Goal: Task Accomplishment & Management: Use online tool/utility

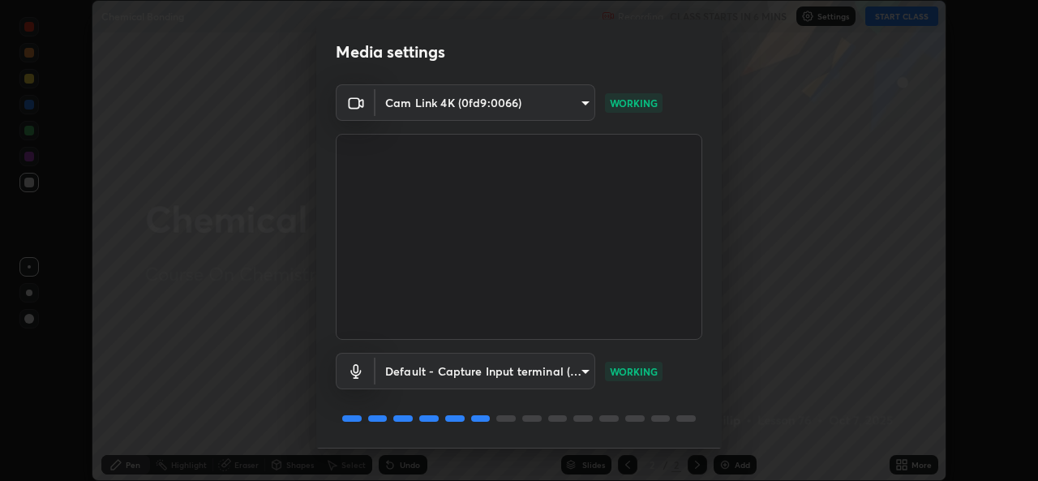
scroll to position [51, 0]
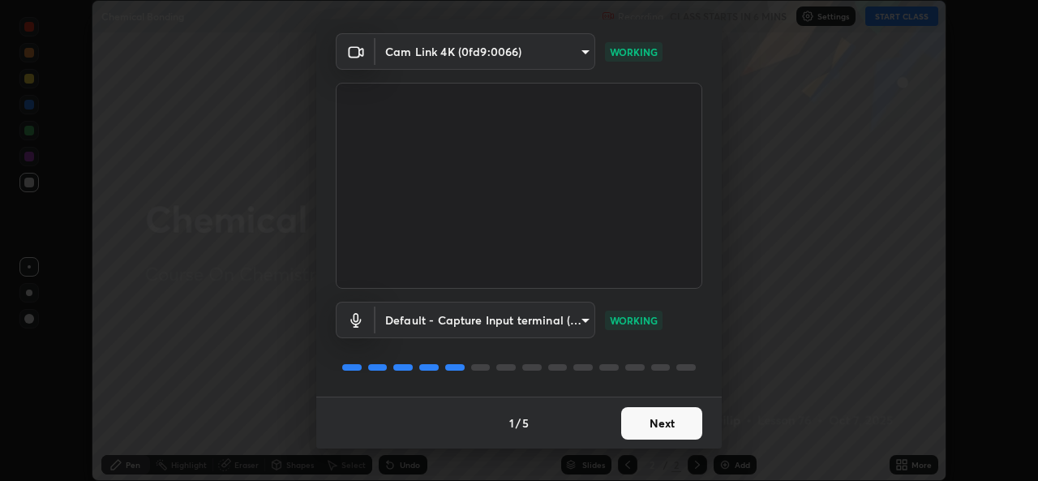
click at [667, 418] on button "Next" at bounding box center [661, 423] width 81 height 32
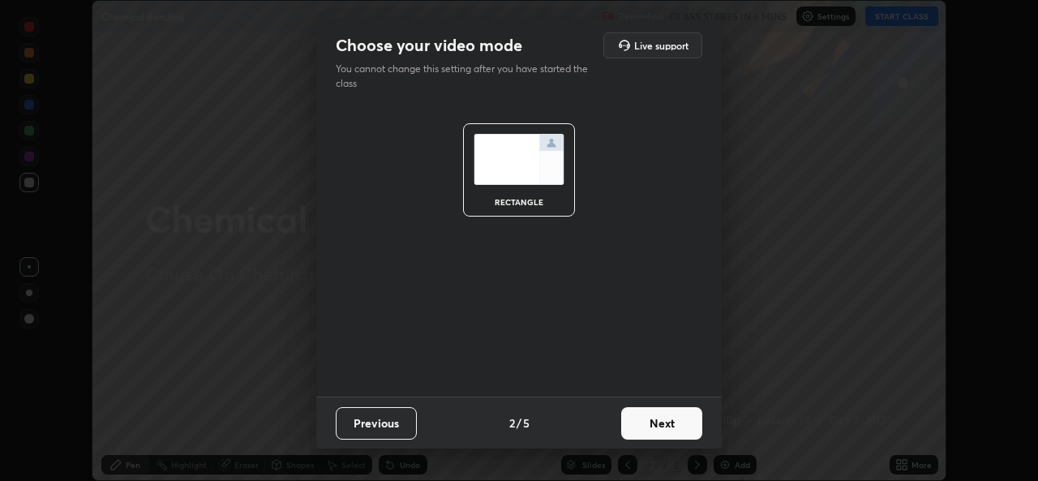
scroll to position [0, 0]
click at [675, 426] on button "Next" at bounding box center [661, 423] width 81 height 32
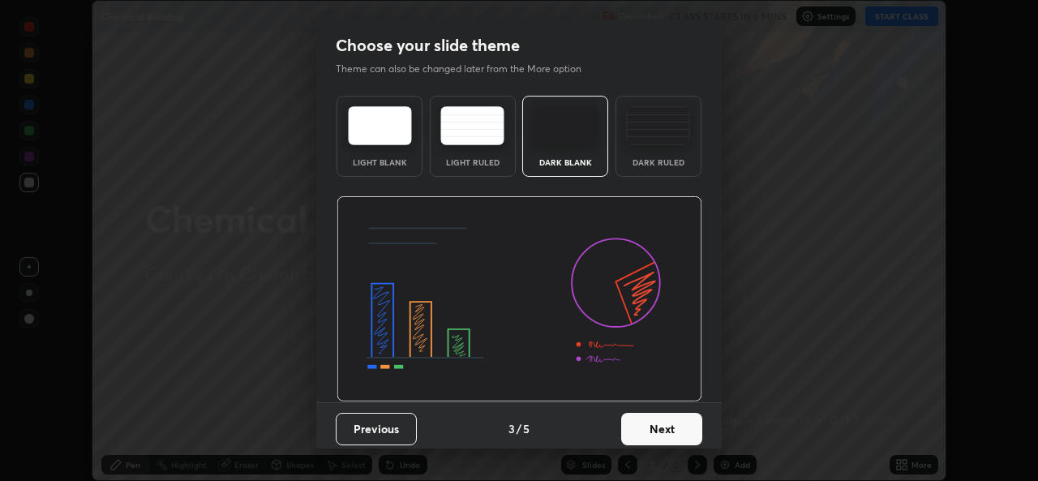
click at [678, 427] on button "Next" at bounding box center [661, 429] width 81 height 32
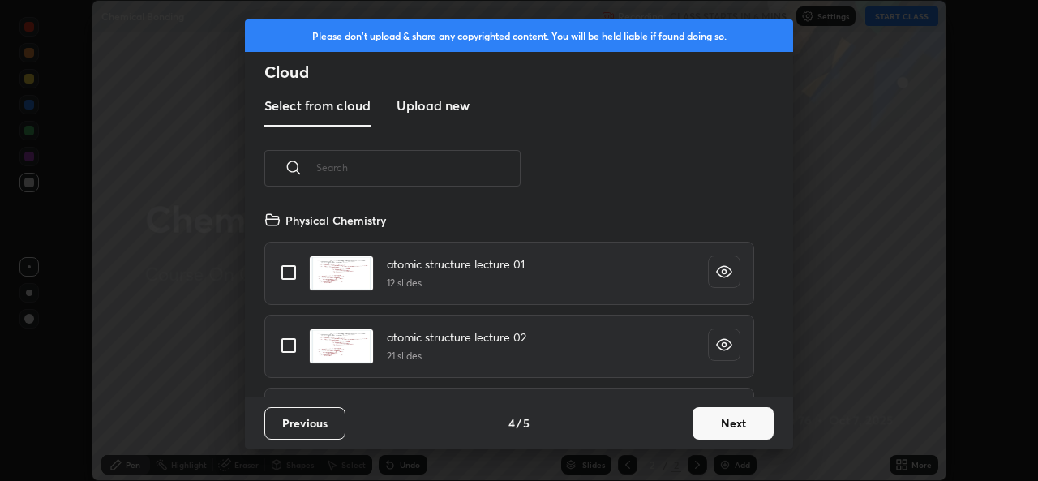
scroll to position [187, 521]
click at [731, 423] on button "Next" at bounding box center [733, 423] width 81 height 32
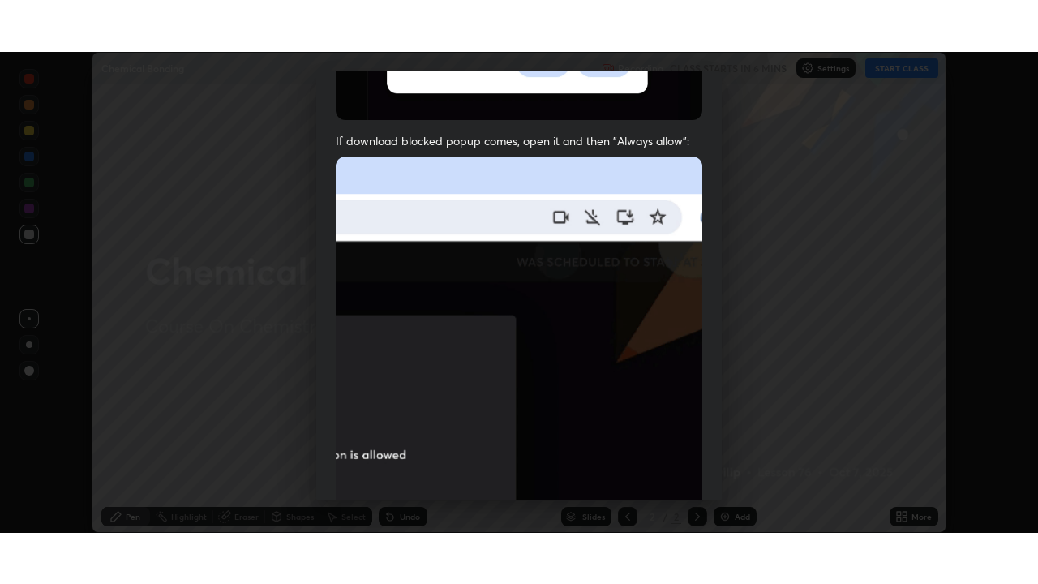
scroll to position [382, 0]
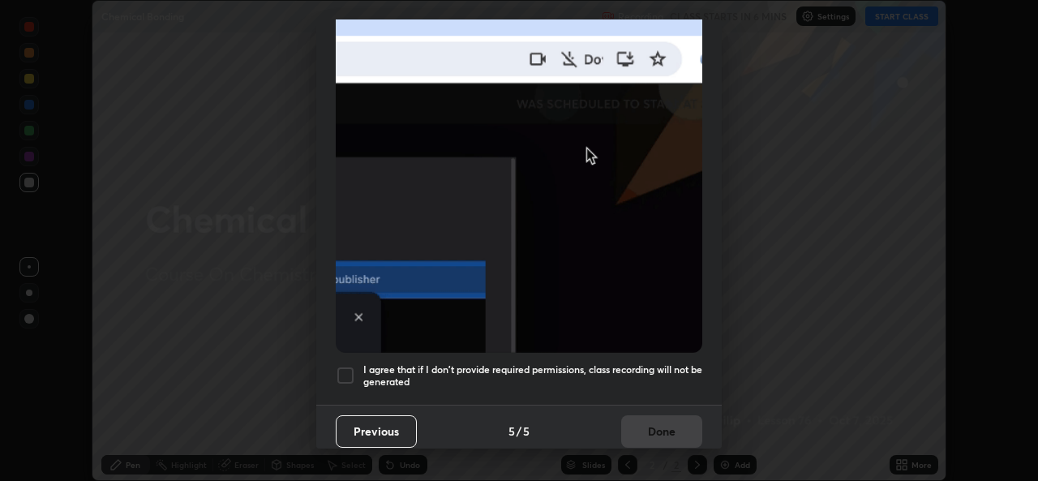
click at [348, 368] on div at bounding box center [345, 375] width 19 height 19
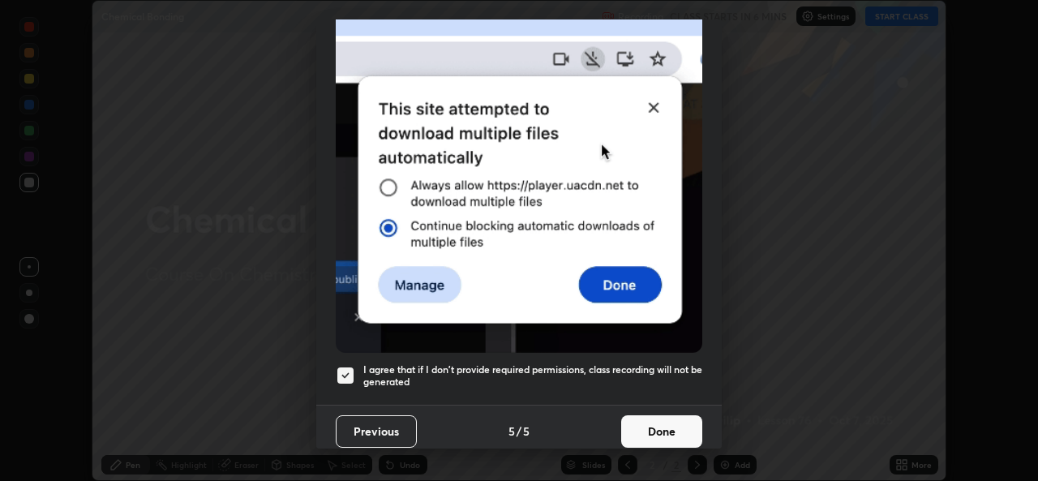
click at [670, 418] on button "Done" at bounding box center [661, 431] width 81 height 32
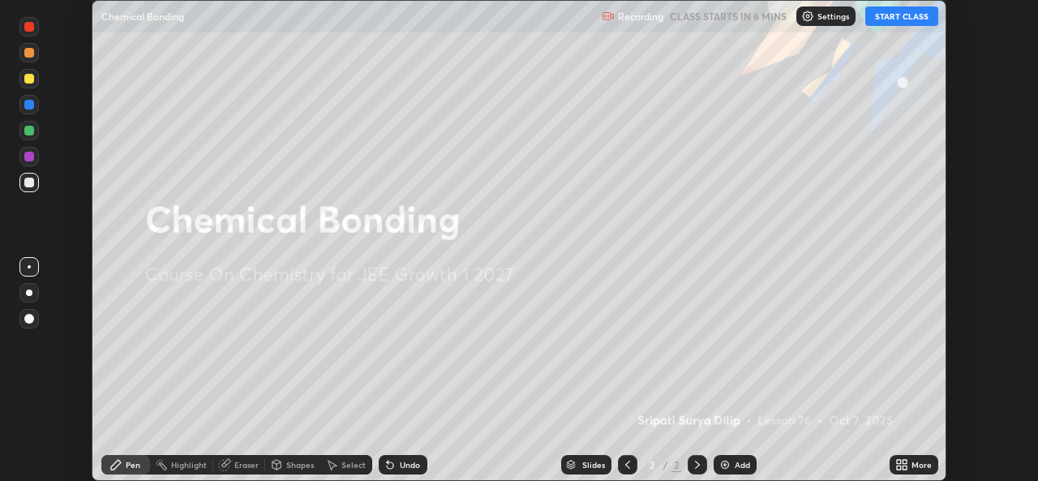
click at [919, 19] on button "START CLASS" at bounding box center [901, 15] width 73 height 19
click at [904, 466] on icon at bounding box center [905, 468] width 4 height 4
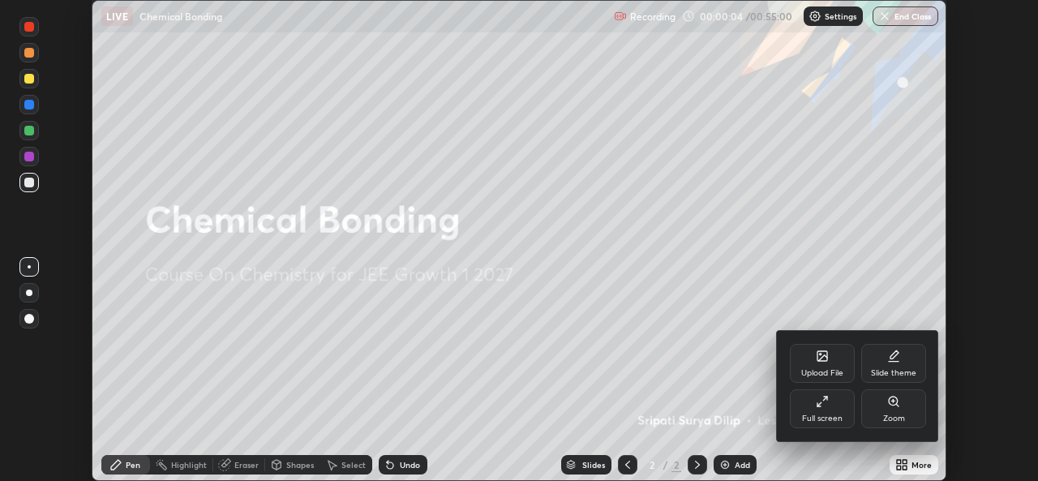
click at [840, 414] on div "Full screen" at bounding box center [822, 418] width 41 height 8
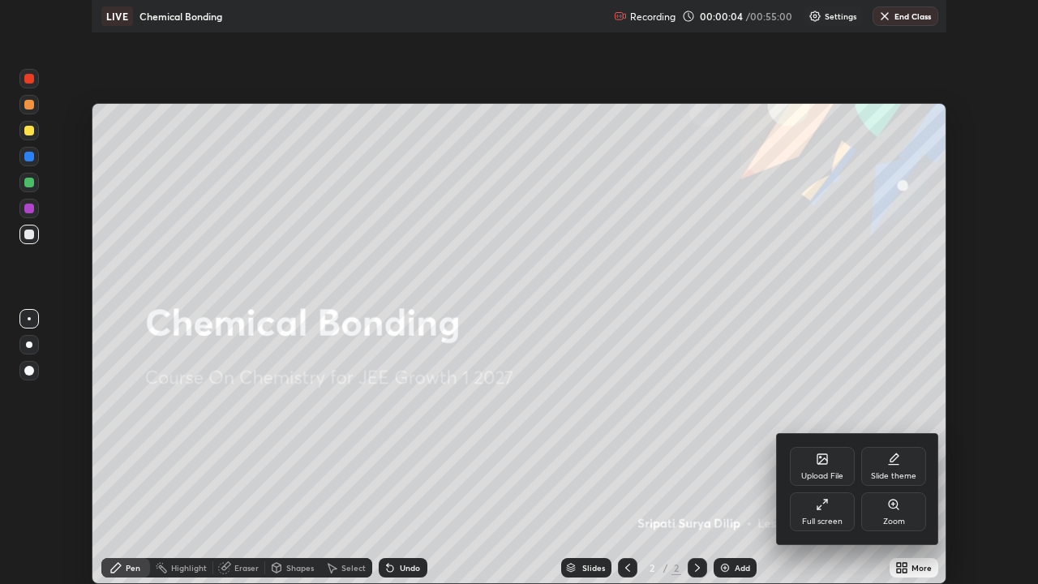
scroll to position [584, 1038]
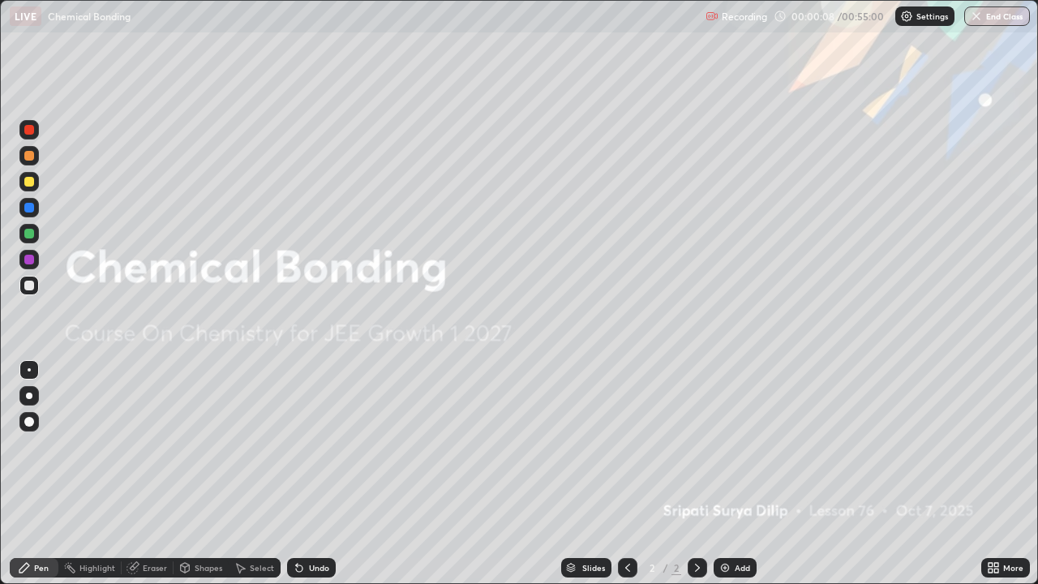
click at [696, 480] on icon at bounding box center [697, 567] width 13 height 13
click at [729, 480] on img at bounding box center [725, 567] width 13 height 13
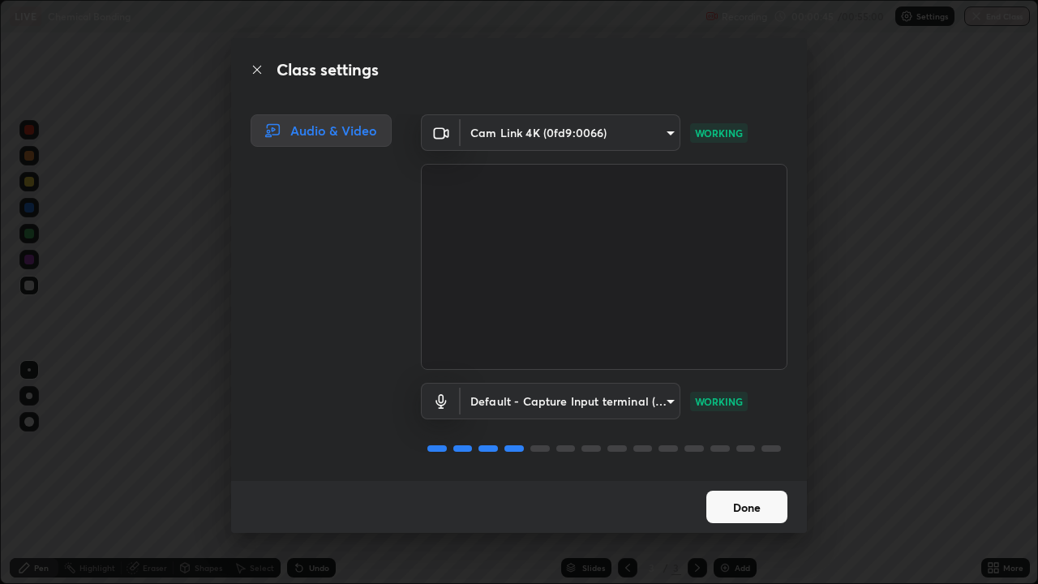
click at [741, 480] on button "Done" at bounding box center [746, 507] width 81 height 32
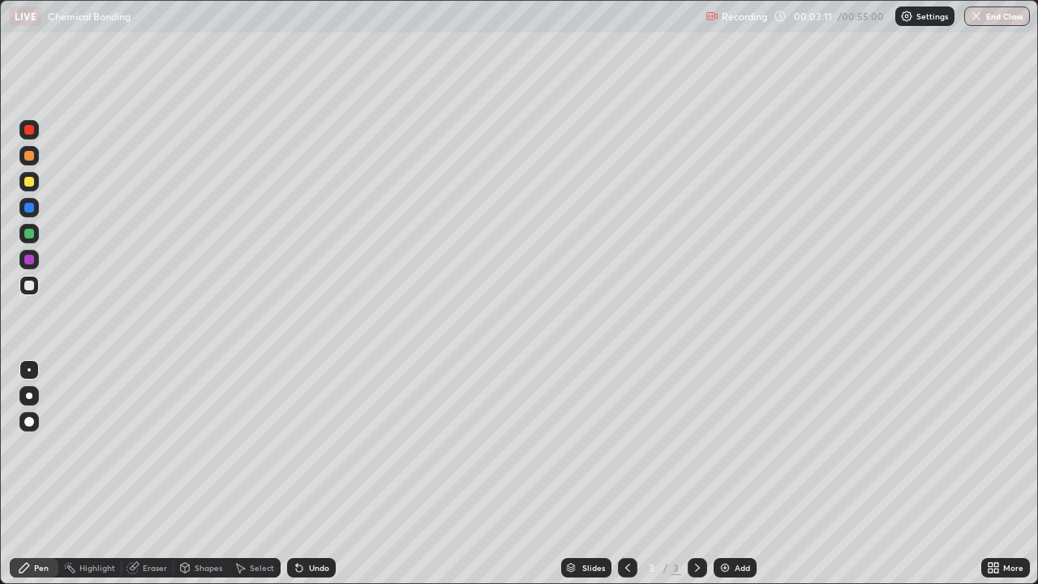
click at [27, 187] on div at bounding box center [28, 181] width 19 height 19
click at [28, 235] on div at bounding box center [29, 234] width 10 height 10
click at [28, 287] on div at bounding box center [29, 286] width 10 height 10
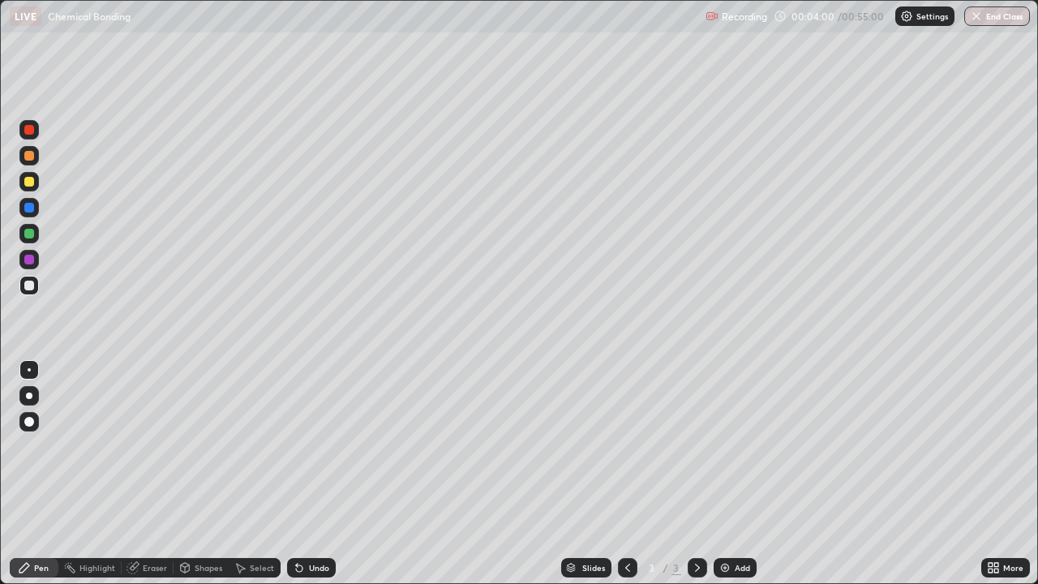
click at [28, 287] on div at bounding box center [29, 286] width 10 height 10
click at [730, 480] on img at bounding box center [725, 567] width 13 height 13
click at [33, 188] on div at bounding box center [28, 181] width 19 height 19
click at [29, 286] on div at bounding box center [29, 286] width 10 height 10
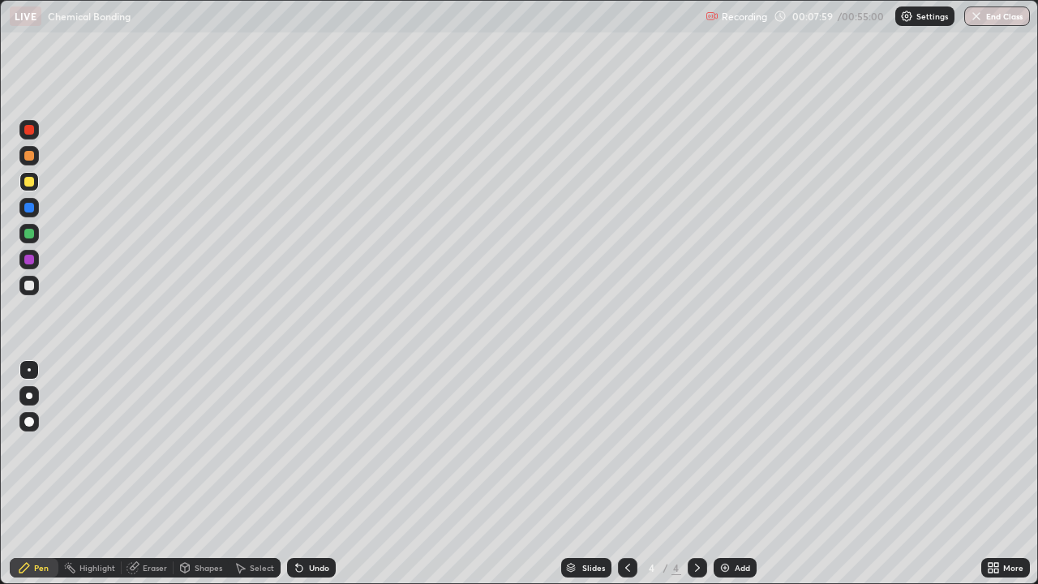
click at [29, 286] on div at bounding box center [29, 286] width 10 height 10
click at [297, 480] on icon at bounding box center [299, 568] width 6 height 6
click at [302, 480] on icon at bounding box center [299, 567] width 13 height 13
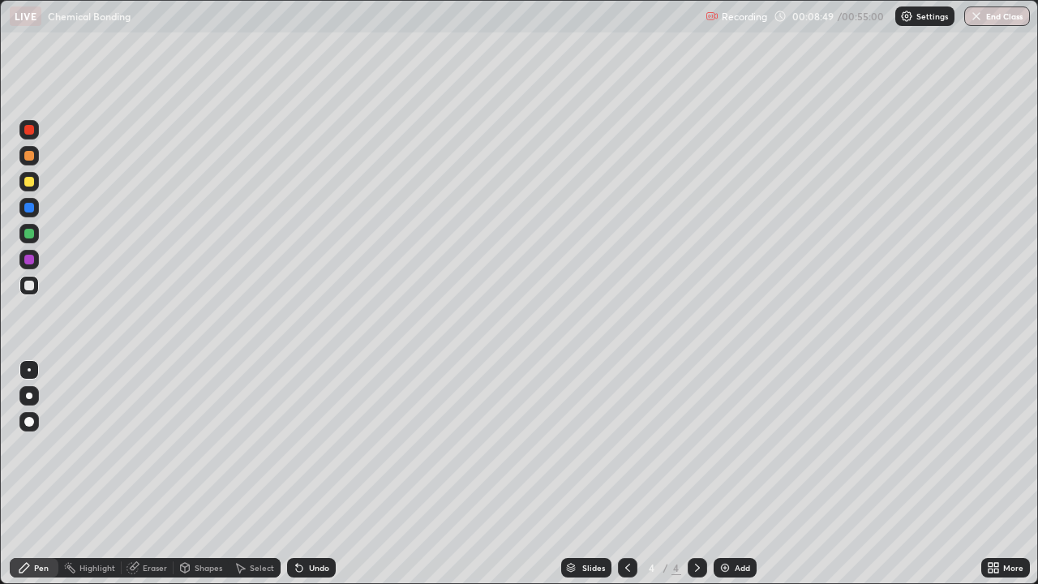
click at [27, 238] on div at bounding box center [29, 234] width 10 height 10
click at [626, 480] on icon at bounding box center [627, 567] width 13 height 13
click at [696, 480] on icon at bounding box center [697, 567] width 13 height 13
click at [695, 480] on icon at bounding box center [697, 567] width 13 height 13
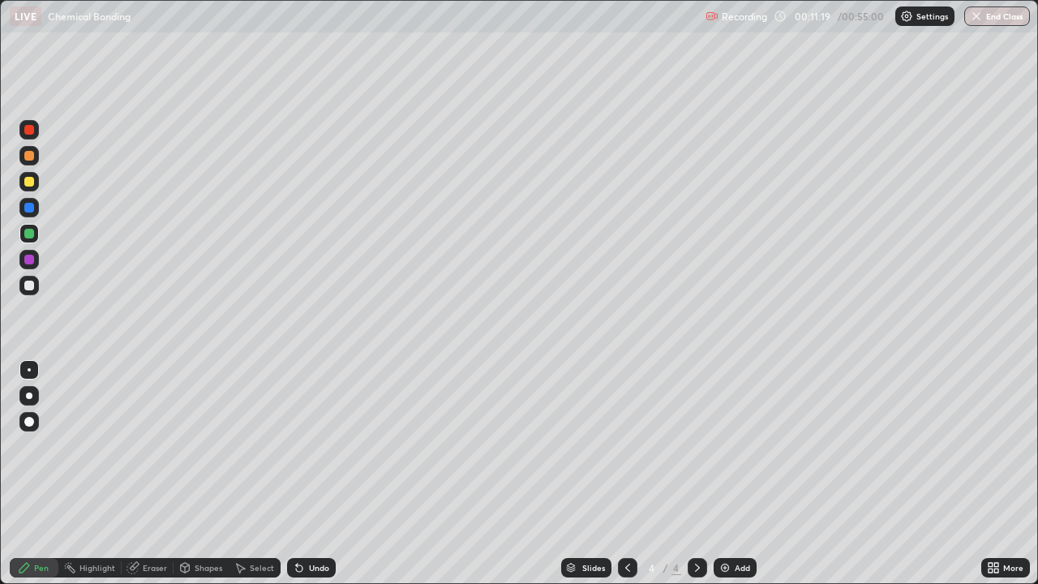
click at [723, 480] on img at bounding box center [725, 567] width 13 height 13
click at [29, 288] on div at bounding box center [29, 286] width 10 height 10
click at [723, 480] on img at bounding box center [725, 567] width 13 height 13
click at [626, 480] on icon at bounding box center [627, 567] width 13 height 13
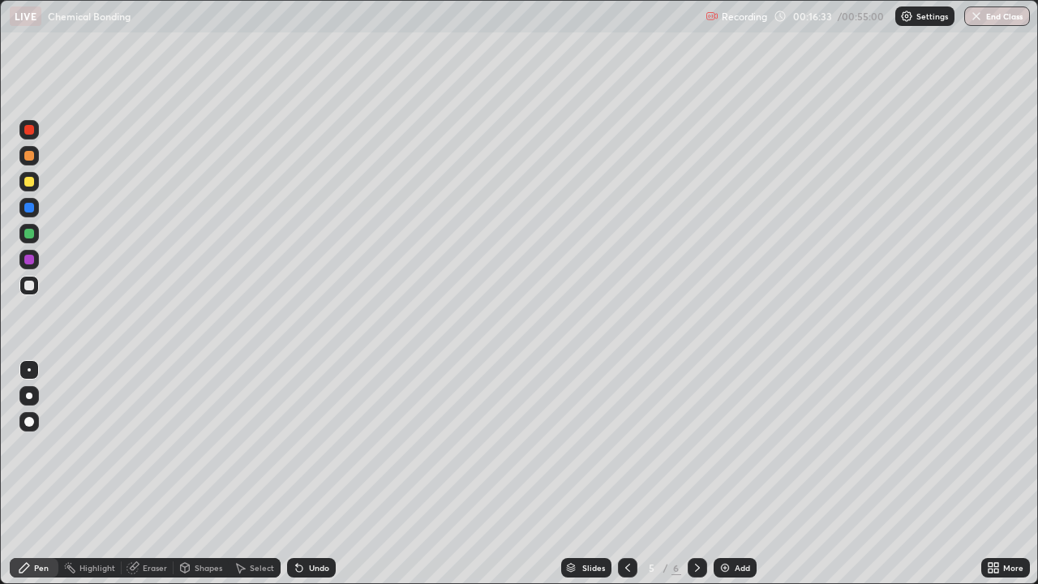
click at [720, 480] on img at bounding box center [725, 567] width 13 height 13
click at [30, 182] on div at bounding box center [29, 182] width 10 height 10
click at [32, 289] on div at bounding box center [29, 286] width 10 height 10
click at [296, 480] on icon at bounding box center [297, 565] width 2 height 2
click at [697, 480] on icon at bounding box center [697, 567] width 13 height 13
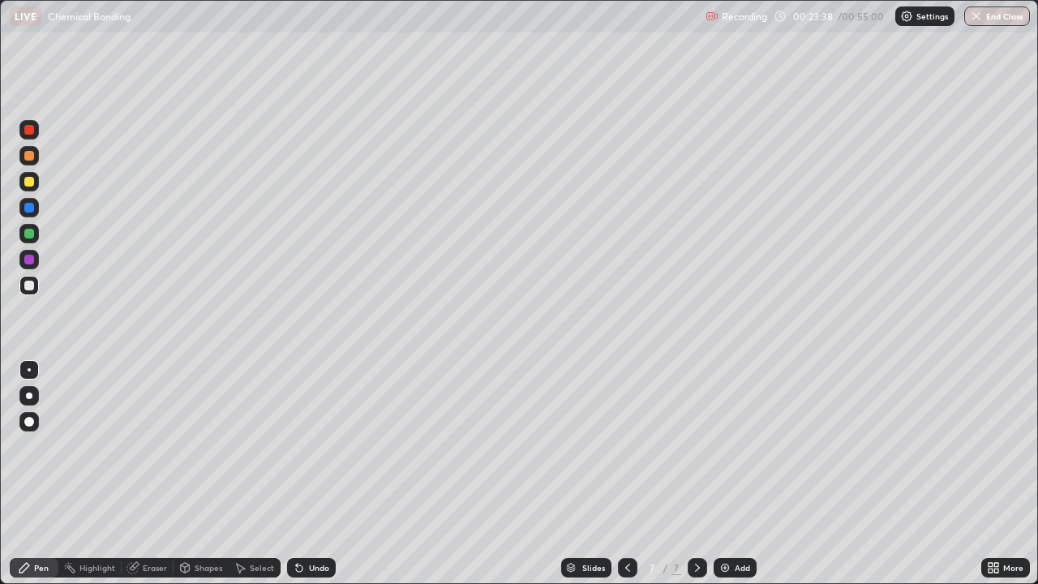
click at [624, 480] on icon at bounding box center [627, 567] width 13 height 13
click at [693, 480] on icon at bounding box center [697, 567] width 13 height 13
click at [29, 208] on div at bounding box center [29, 208] width 10 height 10
click at [29, 234] on div at bounding box center [29, 234] width 10 height 10
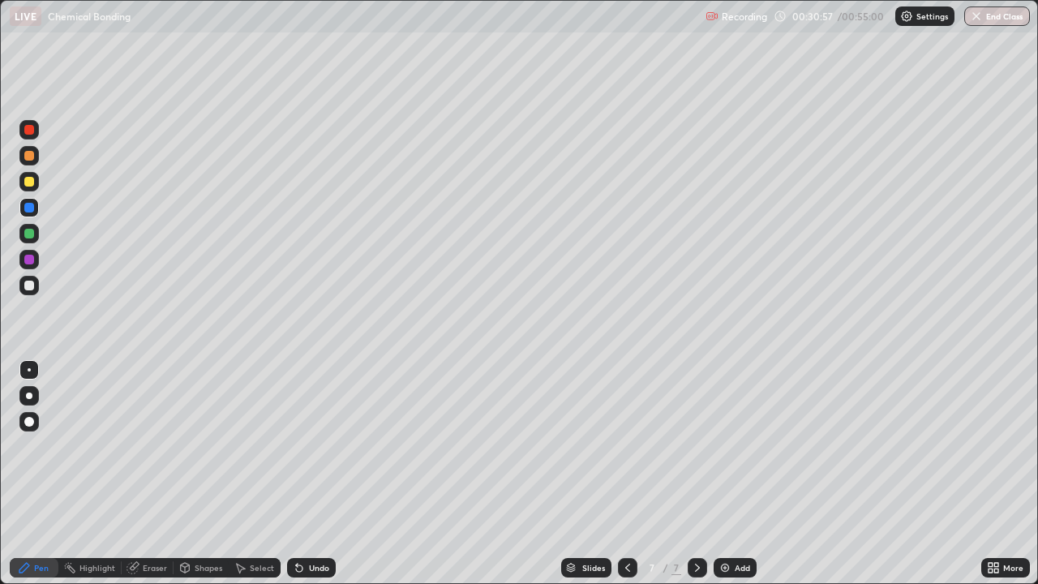
click at [29, 234] on div at bounding box center [29, 234] width 10 height 10
click at [296, 480] on icon at bounding box center [299, 568] width 6 height 6
click at [724, 480] on div "Add" at bounding box center [735, 567] width 43 height 19
click at [32, 289] on div at bounding box center [29, 286] width 10 height 10
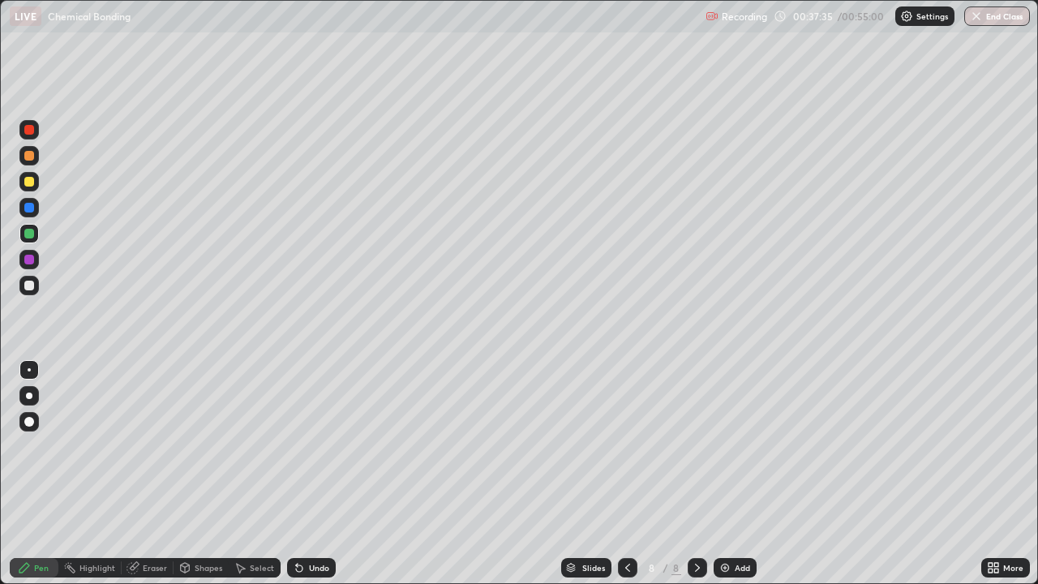
click at [32, 289] on div at bounding box center [29, 286] width 10 height 10
click at [32, 237] on div at bounding box center [29, 234] width 10 height 10
click at [723, 480] on img at bounding box center [725, 567] width 13 height 13
click at [31, 184] on div at bounding box center [29, 182] width 10 height 10
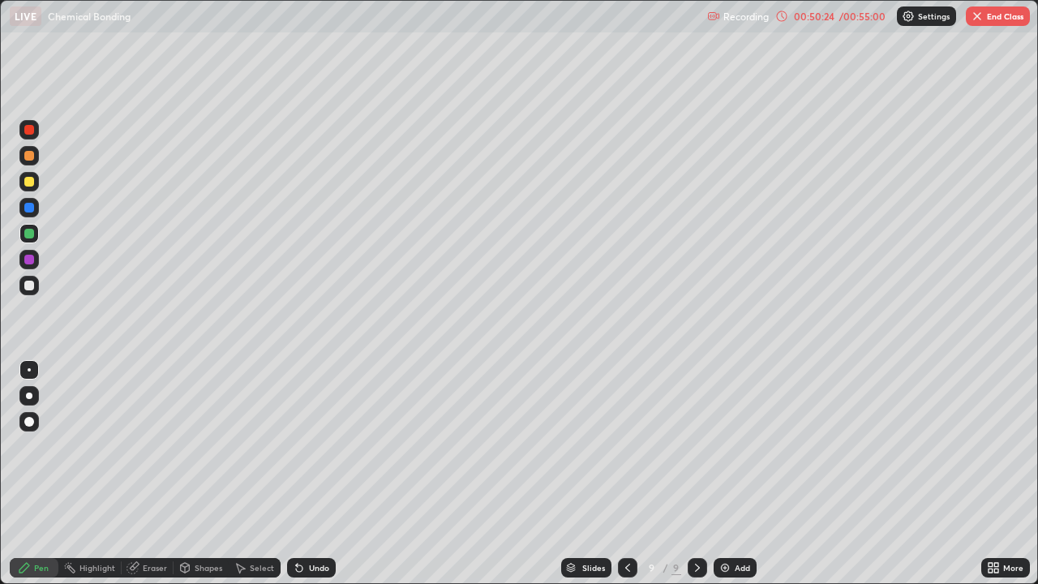
click at [31, 184] on div at bounding box center [29, 182] width 10 height 10
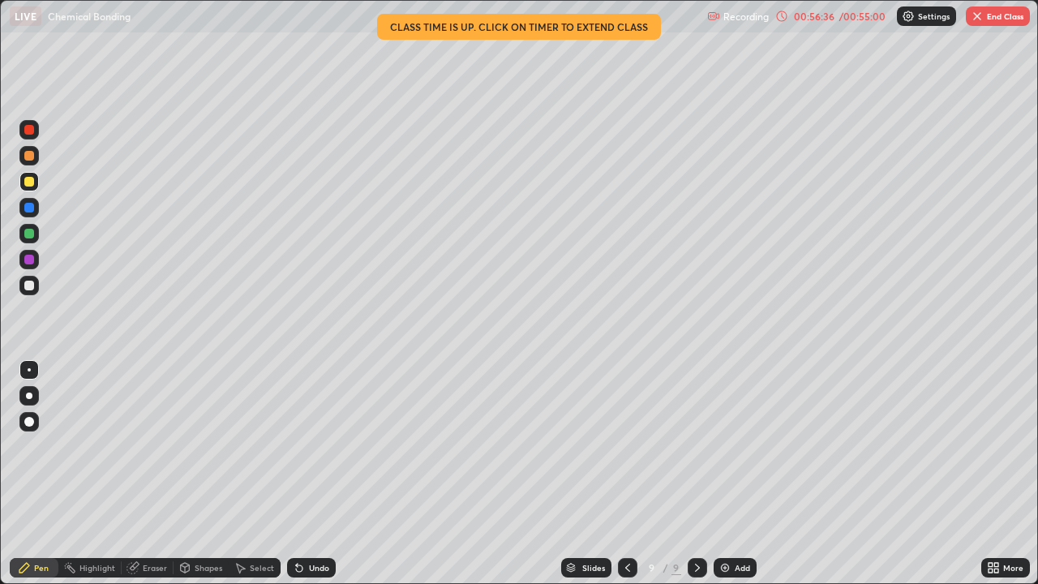
click at [722, 480] on img at bounding box center [725, 567] width 13 height 13
click at [617, 480] on div at bounding box center [626, 567] width 19 height 19
click at [29, 286] on div at bounding box center [29, 286] width 10 height 10
click at [36, 292] on div at bounding box center [28, 285] width 19 height 19
click at [996, 22] on button "End Class" at bounding box center [998, 15] width 64 height 19
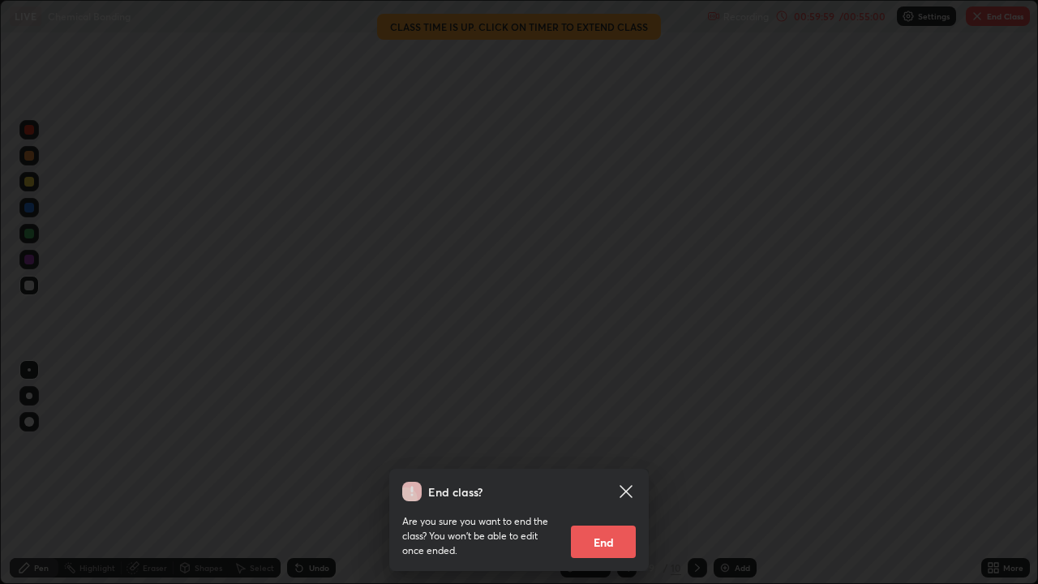
click at [603, 480] on button "End" at bounding box center [603, 542] width 65 height 32
click at [603, 480] on div "End class? Are you sure you want to end the class? You won’t be able to edit on…" at bounding box center [519, 292] width 1038 height 584
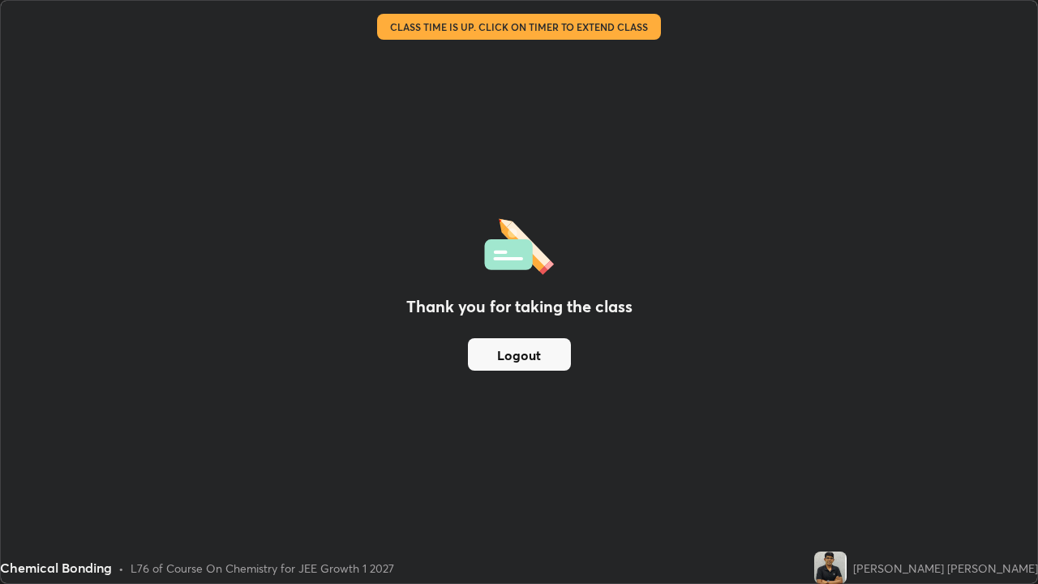
click at [553, 357] on button "Logout" at bounding box center [519, 354] width 103 height 32
click at [549, 359] on button "Logout" at bounding box center [519, 354] width 103 height 32
